Goal: Information Seeking & Learning: Learn about a topic

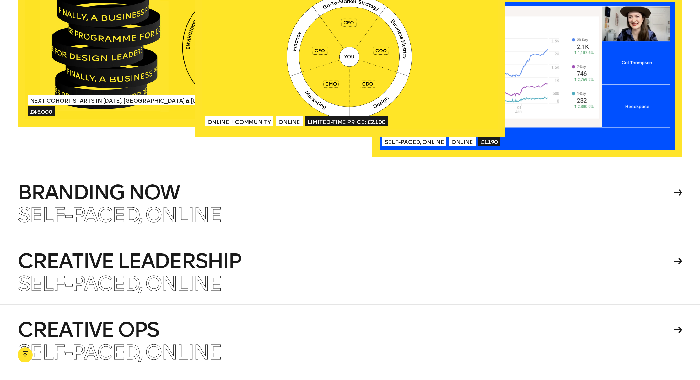
scroll to position [1404, 0]
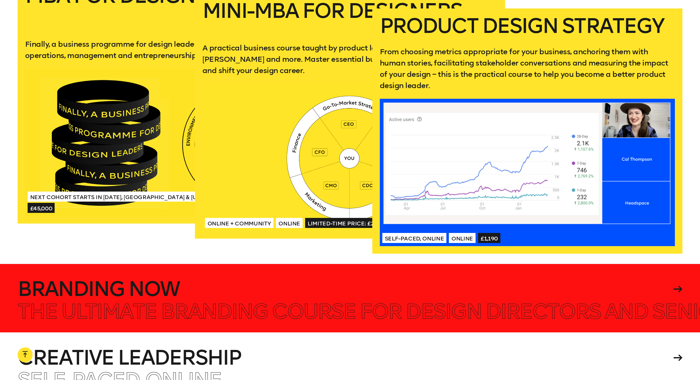
click at [279, 279] on h4 "Branding Now" at bounding box center [345, 289] width 654 height 20
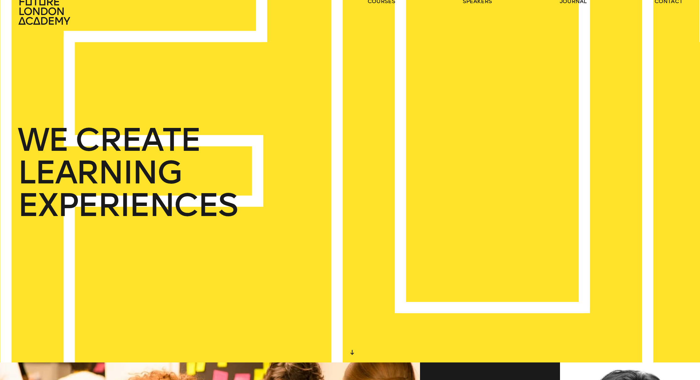
scroll to position [0, 0]
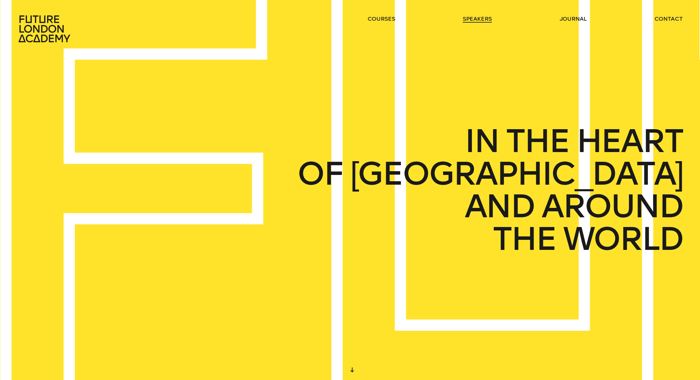
click at [478, 18] on link "speakers" at bounding box center [476, 19] width 29 height 8
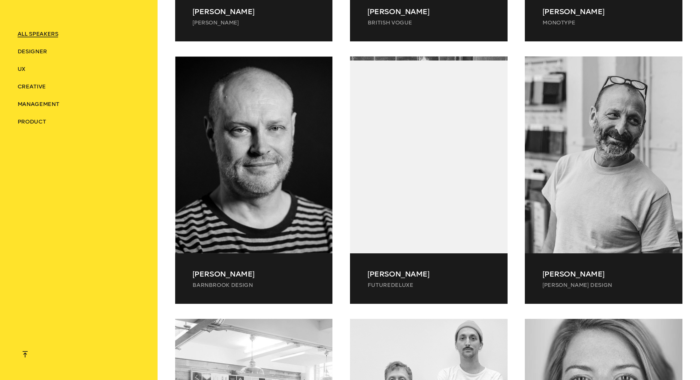
scroll to position [1050, 0]
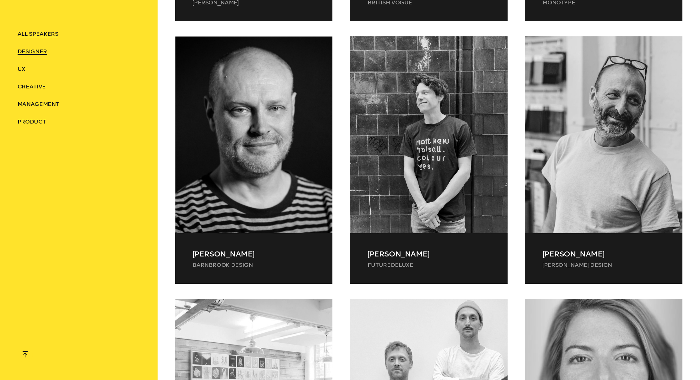
click at [33, 49] on span "Designer" at bounding box center [32, 51] width 29 height 7
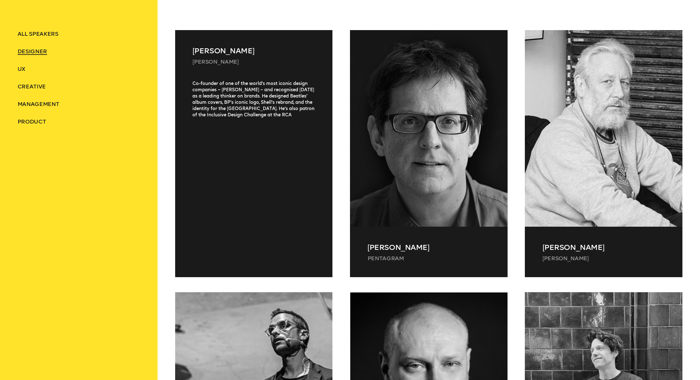
scroll to position [0, 0]
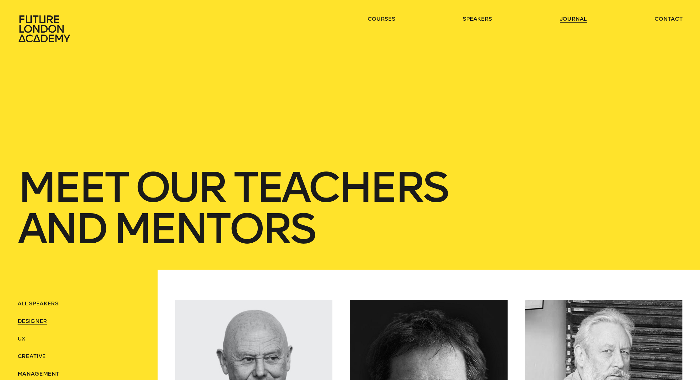
click at [571, 17] on link "journal" at bounding box center [572, 19] width 27 height 8
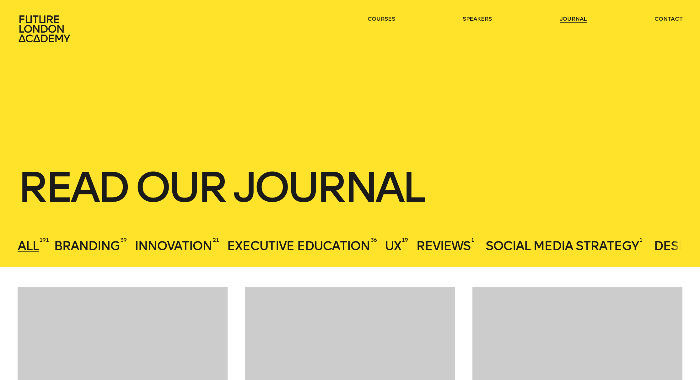
click at [574, 20] on link "journal" at bounding box center [572, 19] width 27 height 8
click at [47, 29] on icon at bounding box center [44, 28] width 52 height 27
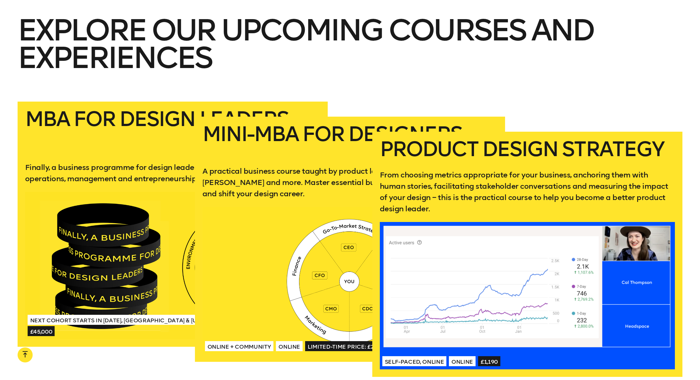
scroll to position [1357, 0]
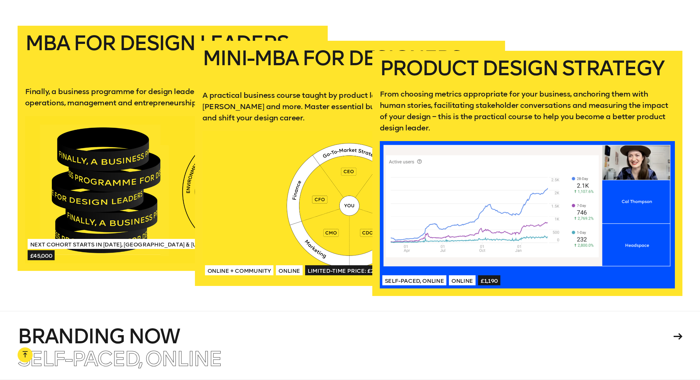
click at [550, 141] on div at bounding box center [527, 214] width 295 height 147
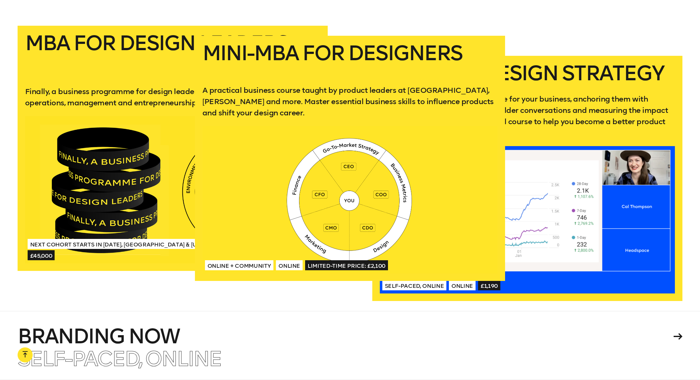
click at [320, 136] on div at bounding box center [349, 199] width 295 height 147
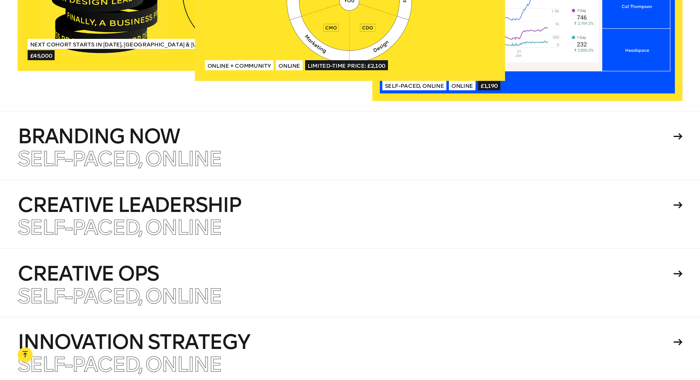
scroll to position [1773, 0]
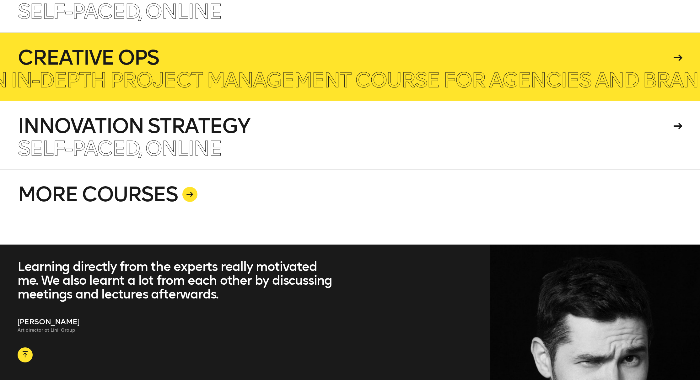
click at [241, 48] on h4 "Creative Ops" at bounding box center [345, 58] width 654 height 20
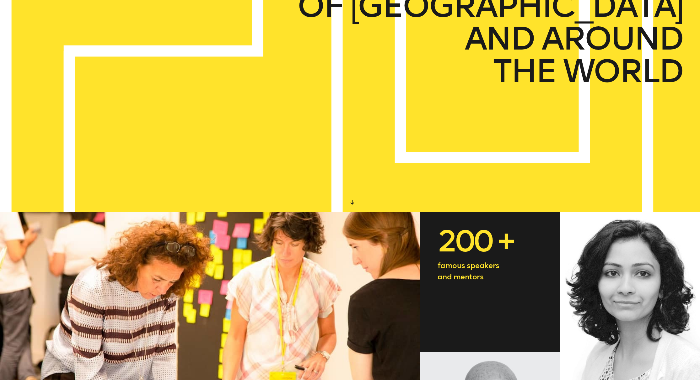
scroll to position [0, 0]
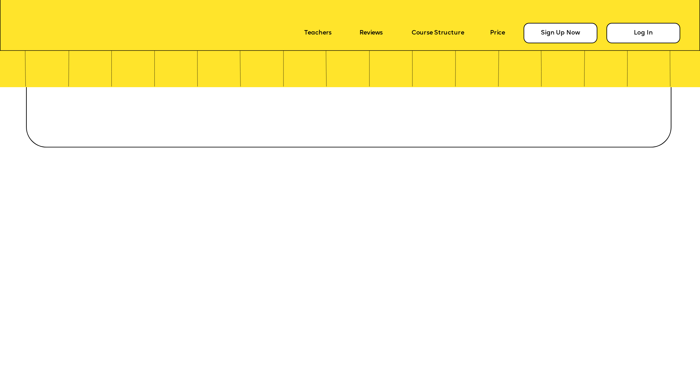
scroll to position [342, 0]
